Goal: Register for event/course

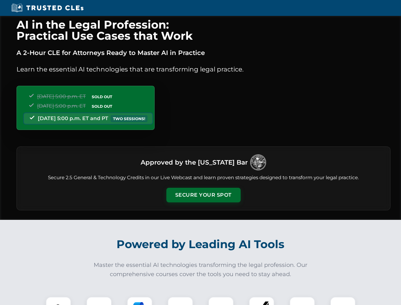
click at [203, 195] on button "Secure Your Spot" at bounding box center [203, 195] width 74 height 15
click at [58, 301] on img at bounding box center [58, 309] width 18 height 18
click at [99, 301] on div at bounding box center [98, 309] width 25 height 25
